Goal: Transaction & Acquisition: Purchase product/service

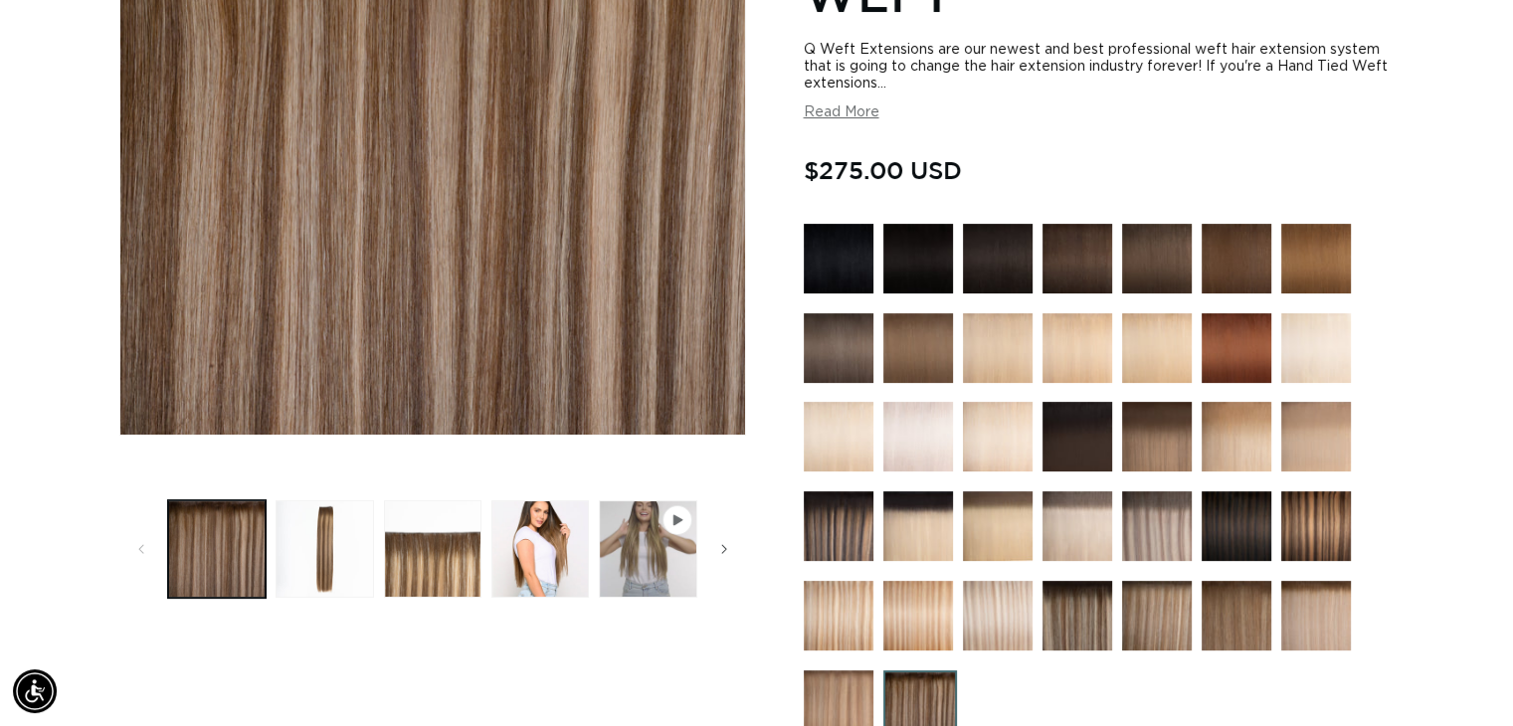
scroll to position [796, 0]
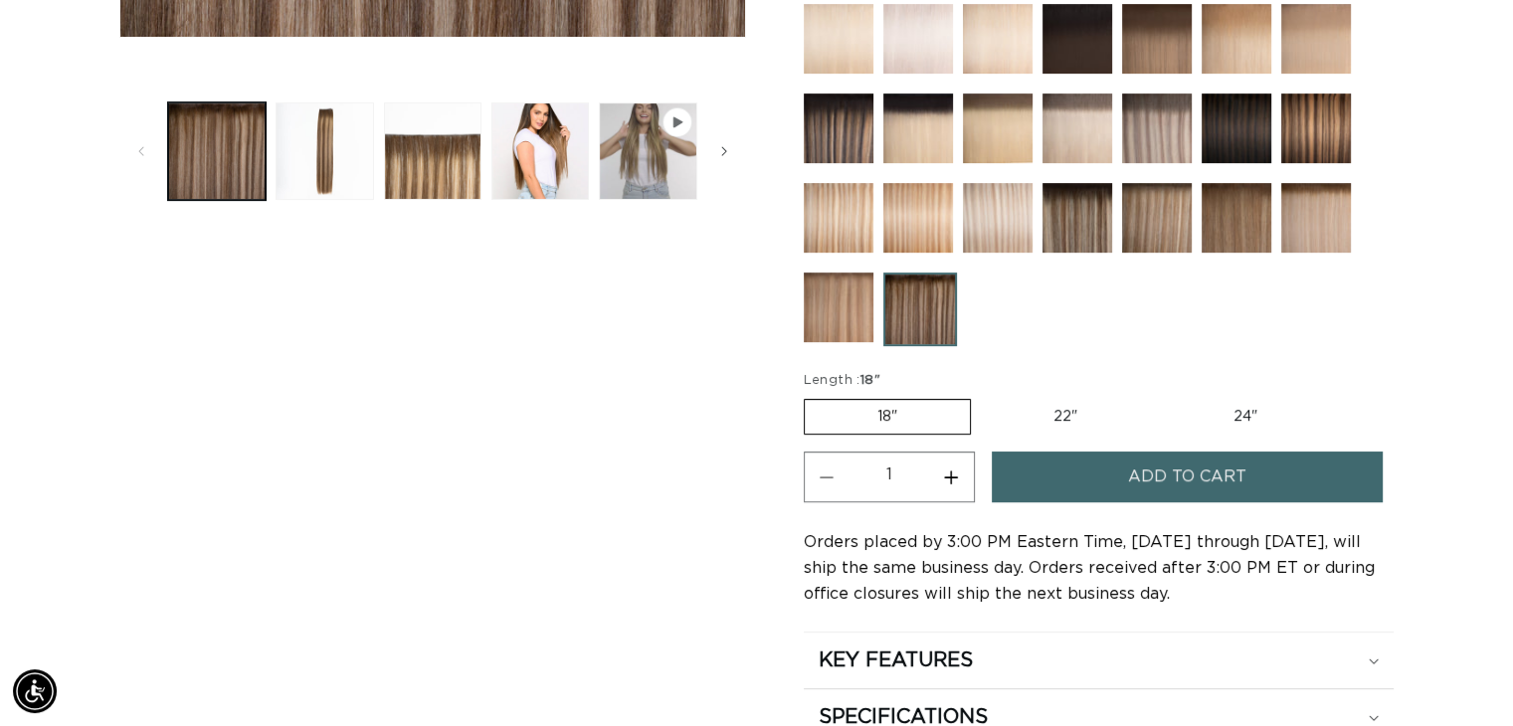
click at [1281, 404] on label "24" Variant sold out or unavailable" at bounding box center [1245, 417] width 169 height 34
click at [1161, 396] on input "24" Variant sold out or unavailable" at bounding box center [1160, 395] width 1 height 1
radio input "true"
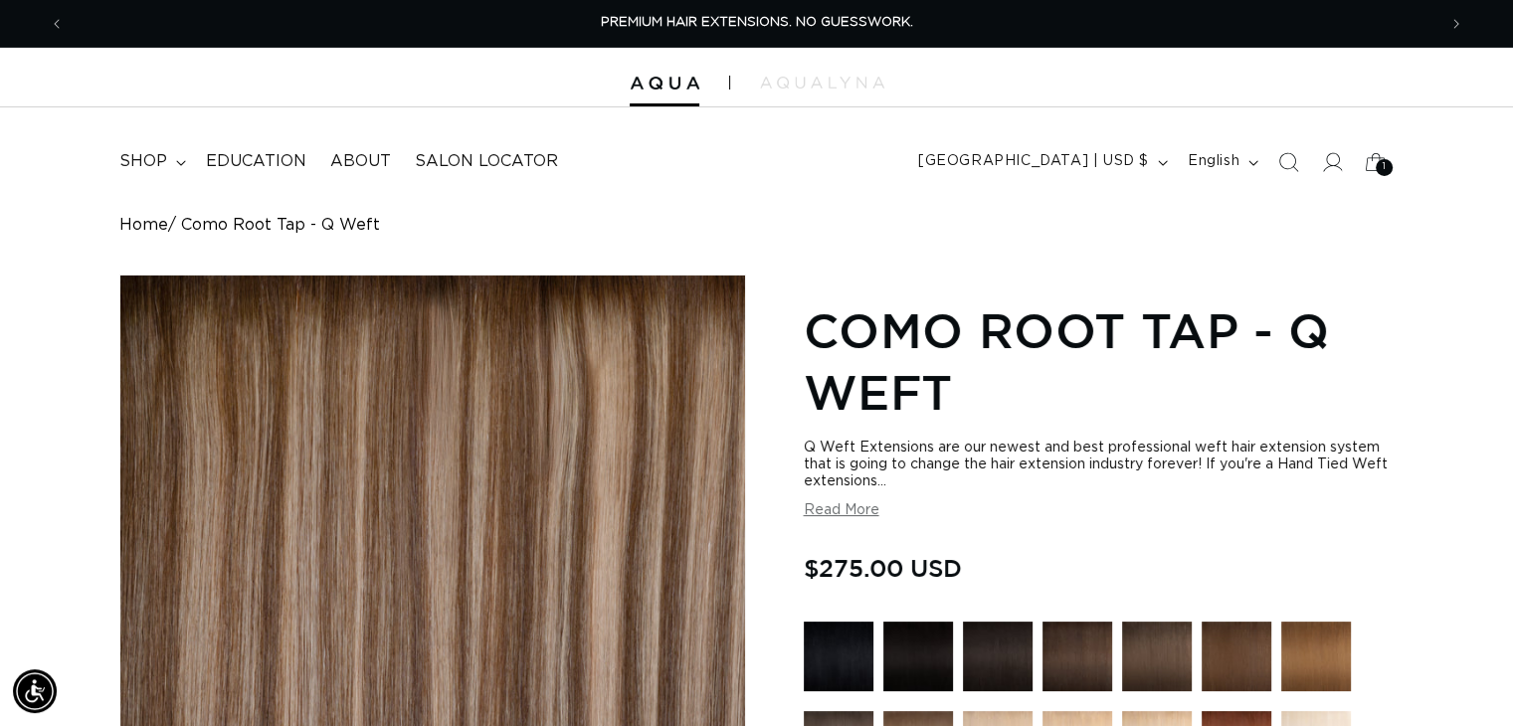
scroll to position [298, 0]
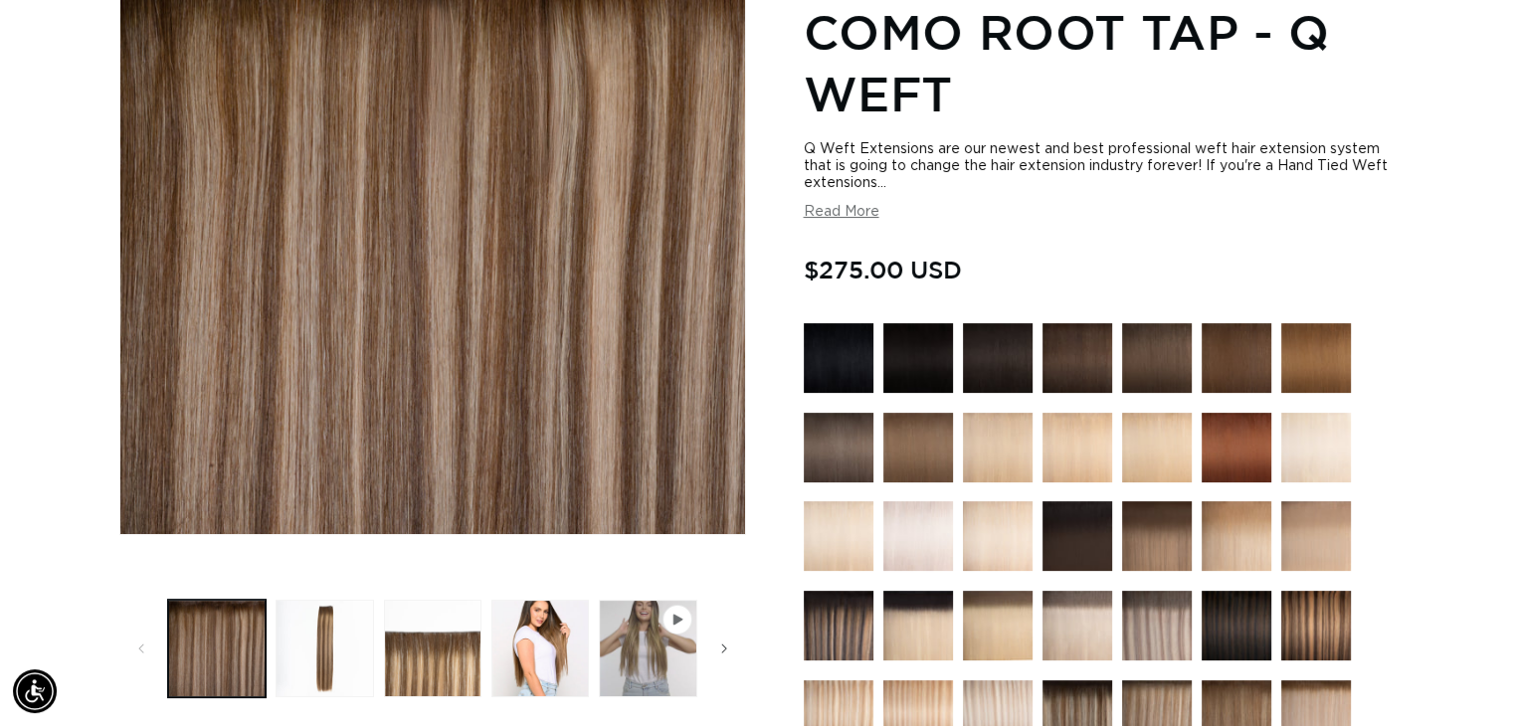
click at [910, 520] on img at bounding box center [918, 536] width 70 height 70
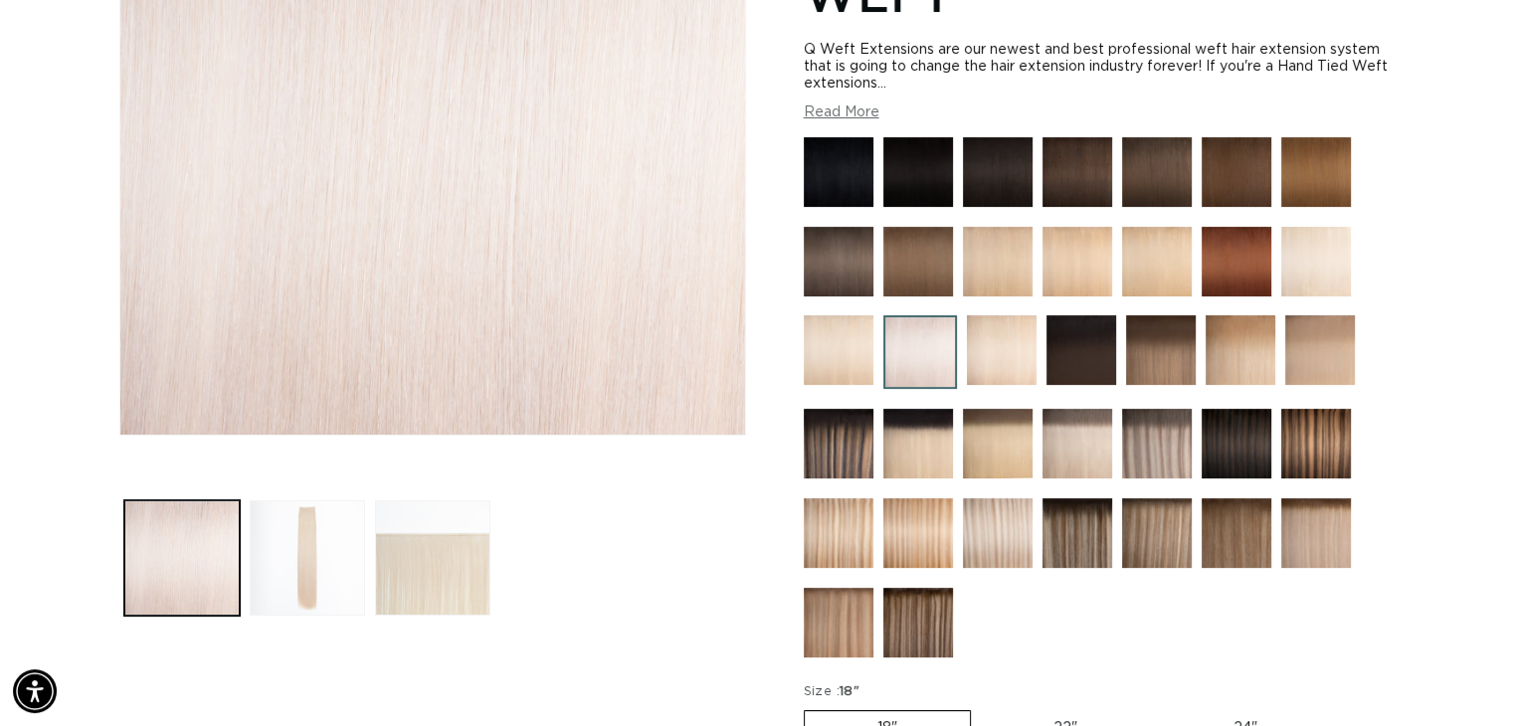
scroll to position [99, 0]
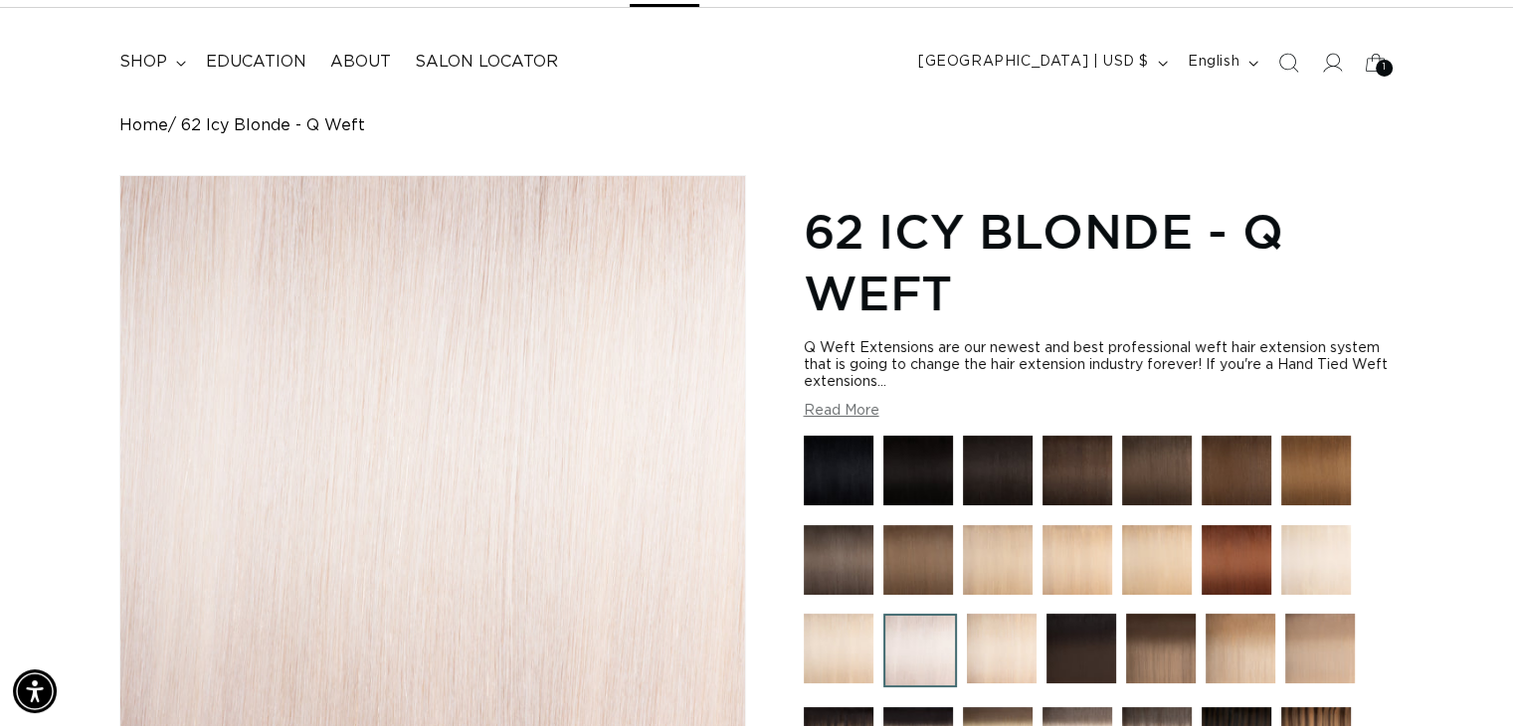
click at [868, 418] on button "Read More" at bounding box center [842, 411] width 76 height 17
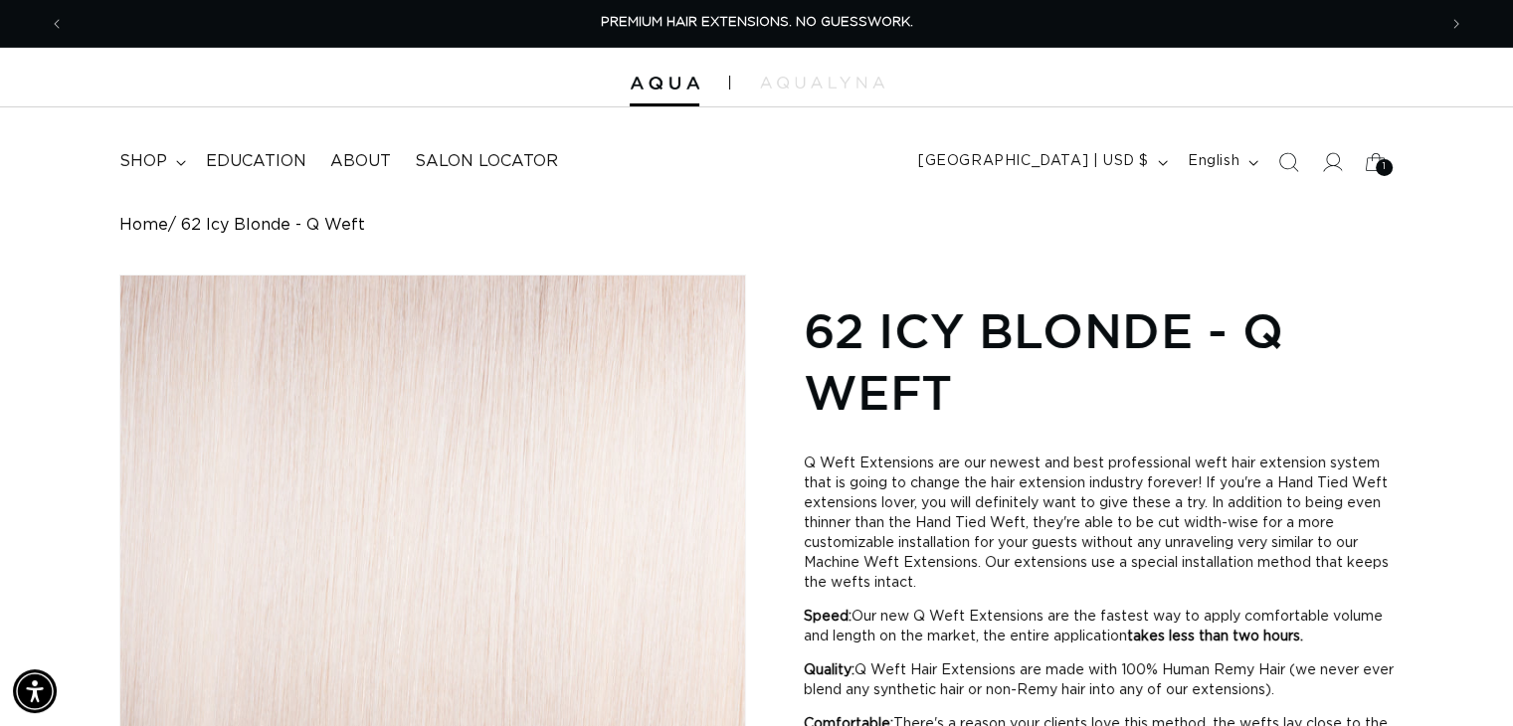
scroll to position [398, 0]
